Goal: Check status

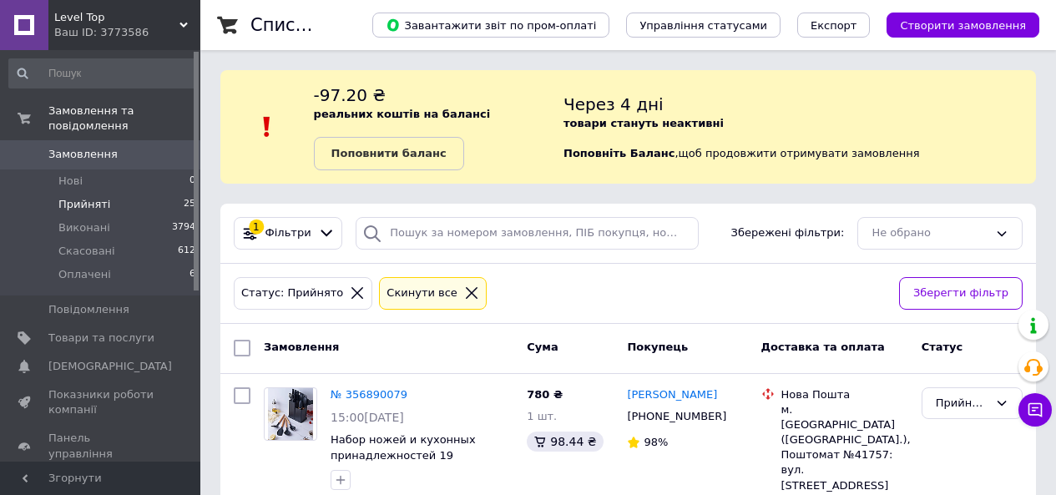
scroll to position [20, 0]
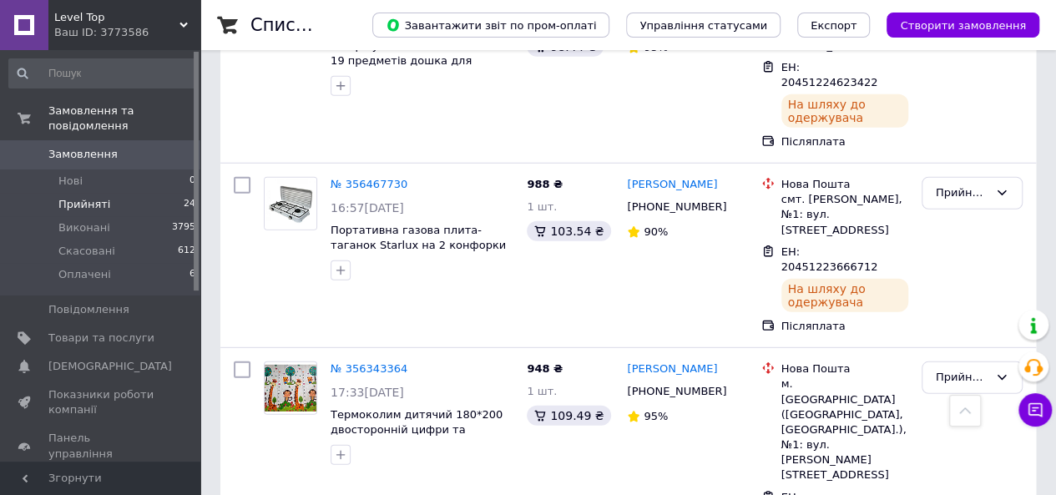
scroll to position [2336, 0]
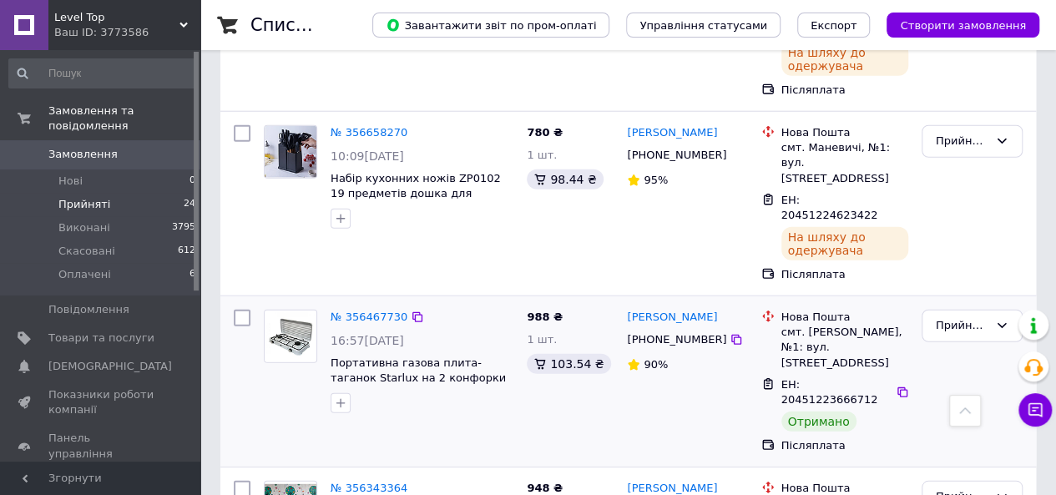
scroll to position [2003, 0]
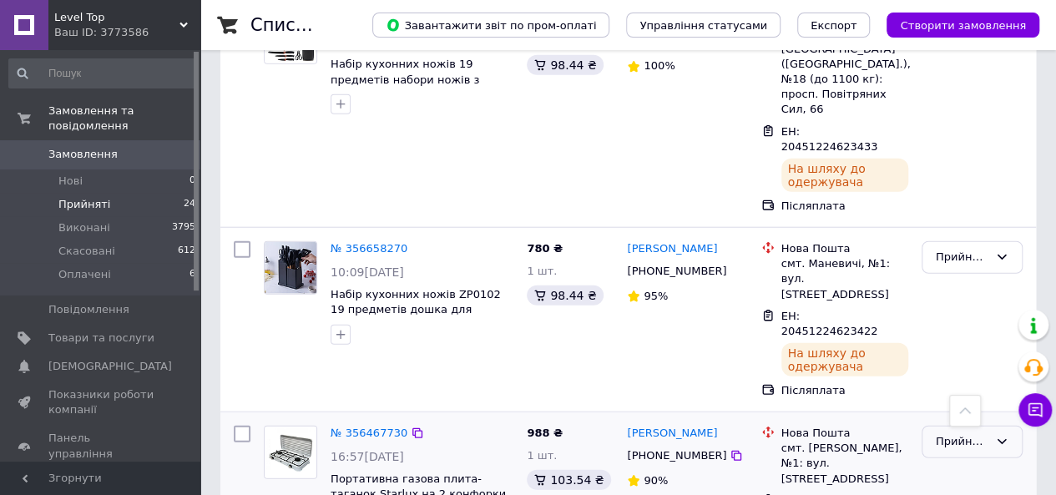
click at [958, 433] on div "Прийнято" at bounding box center [961, 442] width 53 height 18
click at [965, 461] on li "Виконано" at bounding box center [971, 476] width 99 height 31
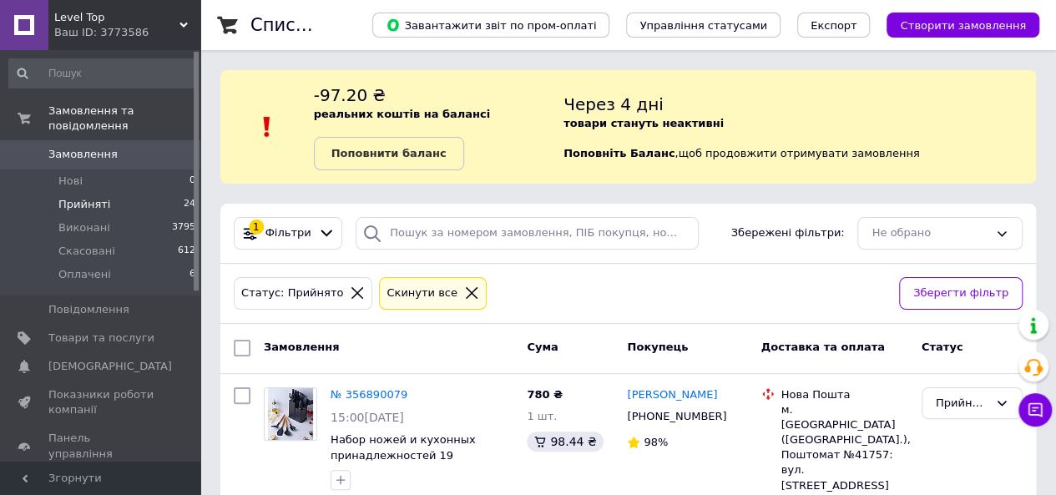
scroll to position [0, 0]
